Goal: Task Accomplishment & Management: Manage account settings

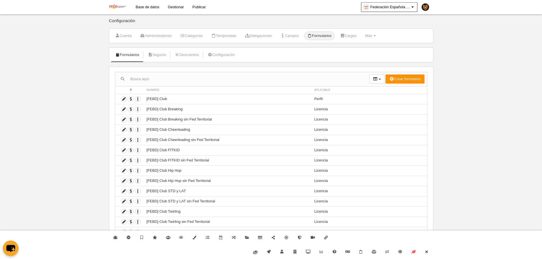
select select "500"
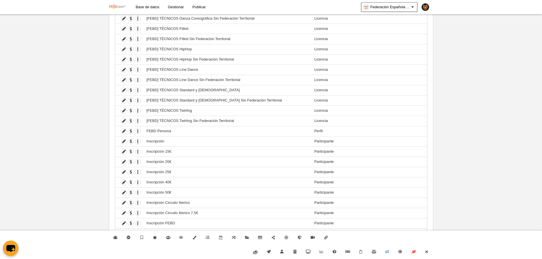
click at [118, 11] on link at bounding box center [118, 7] width 22 height 14
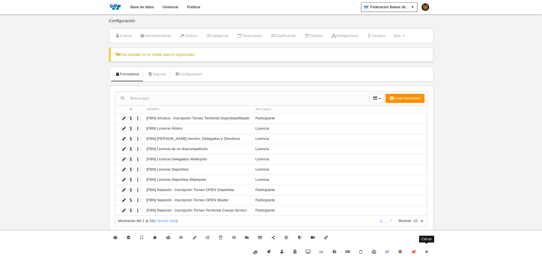
click at [431, 253] on link "Cerrar" at bounding box center [426, 252] width 13 height 14
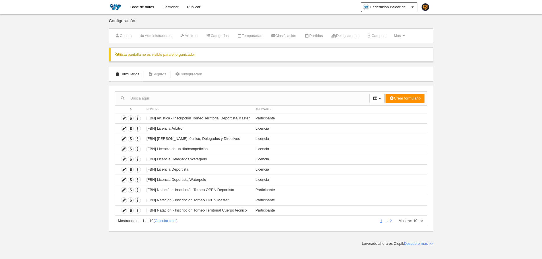
click at [425, 220] on div "Mostrando del 1 al 10 ( Calcular total ) 1 … Mostrar: 10 25 50 100 500" at bounding box center [271, 221] width 313 height 11
click at [424, 220] on select "10 25 50 100 500" at bounding box center [418, 221] width 12 height 5
select select "500"
click at [412, 219] on select "10 25 50 100 500" at bounding box center [418, 221] width 12 height 5
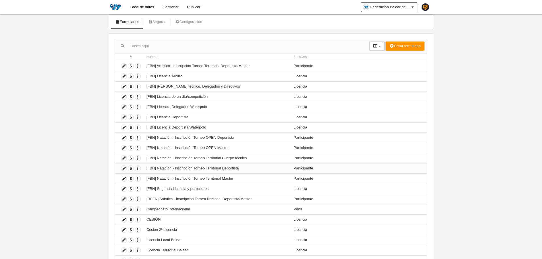
scroll to position [57, 0]
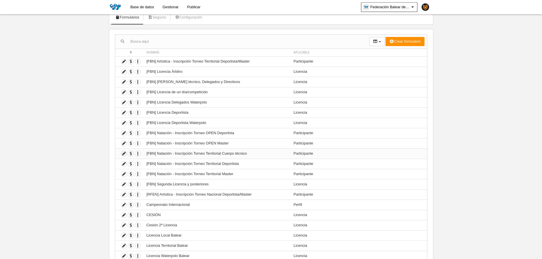
click at [125, 156] on icon at bounding box center [123, 153] width 5 height 5
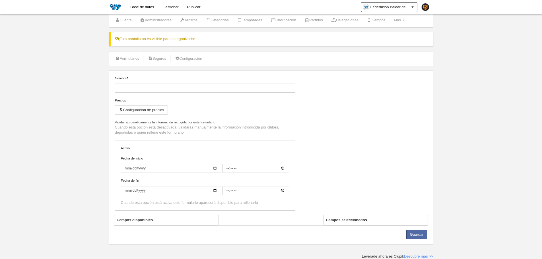
type input "[FBN] Natación - Inscripción Torneo Territorial Cuerpo técnico"
checkbox input "true"
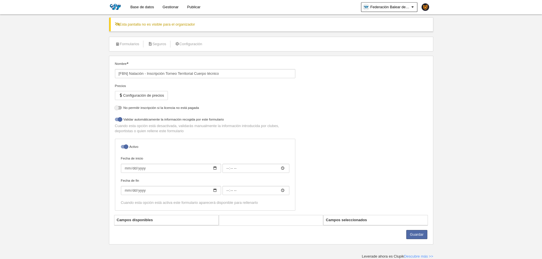
select select "selected"
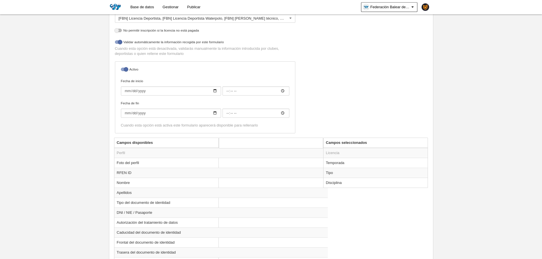
scroll to position [142, 0]
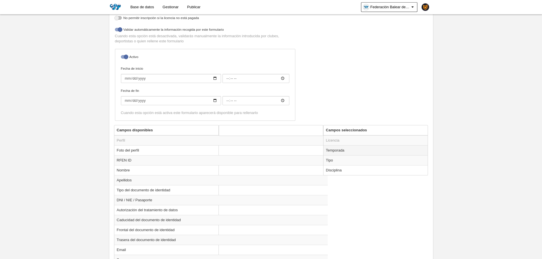
click at [349, 153] on td "Temporada" at bounding box center [376, 150] width 104 height 10
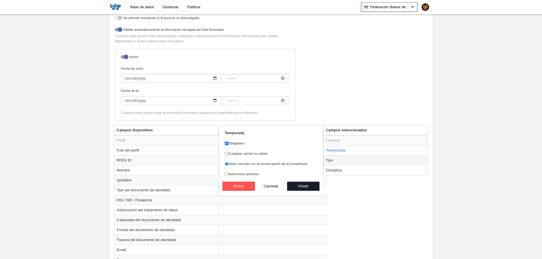
click at [348, 162] on td "Tipo" at bounding box center [376, 160] width 104 height 10
radio input "false"
radio input "true"
checkbox input "false"
select select "player"
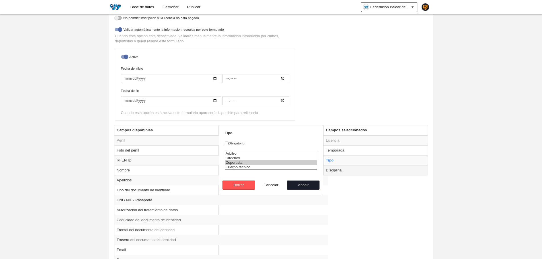
click at [350, 171] on td "Disciplina" at bounding box center [376, 170] width 104 height 10
radio input "false"
radio input "true"
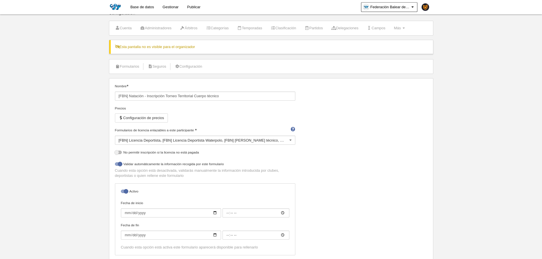
scroll to position [0, 0]
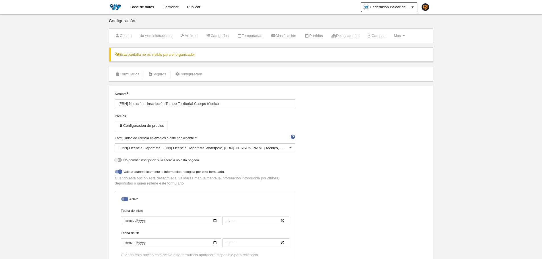
click at [221, 147] on div "[FBN] Licencia Deportista [FBN] Licencia Deportista Waterpolo [FBN] Licencia Cu…" at bounding box center [205, 147] width 180 height 9
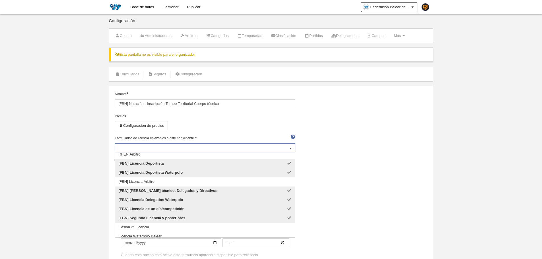
scroll to position [61, 0]
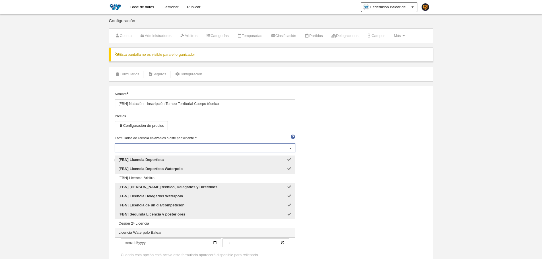
click at [201, 237] on span "Licencia Waterpolo Balear" at bounding box center [205, 233] width 180 height 9
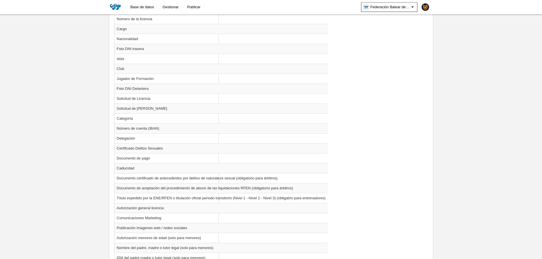
scroll to position [712, 0]
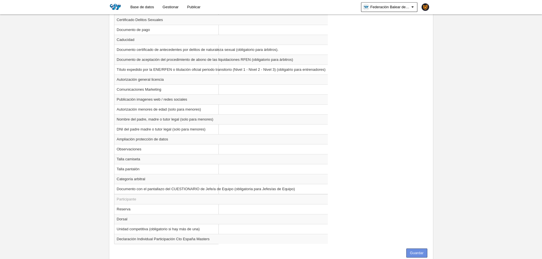
click at [417, 251] on button "Guardar" at bounding box center [416, 253] width 21 height 9
